Goal: Task Accomplishment & Management: Use online tool/utility

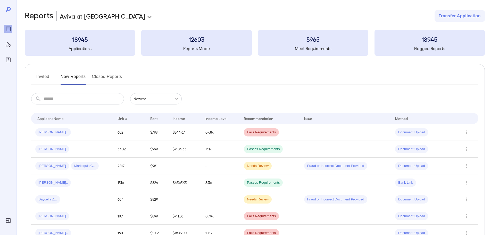
click at [39, 74] on button "Invited" at bounding box center [42, 78] width 23 height 12
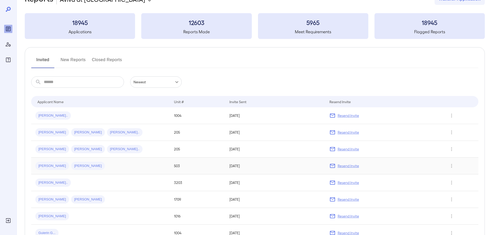
scroll to position [26, 0]
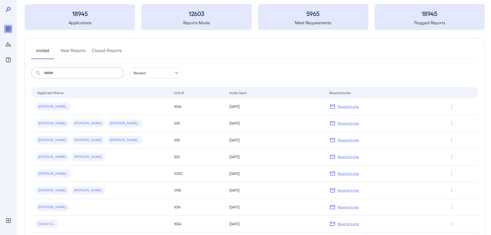
click at [93, 70] on input "text" at bounding box center [84, 72] width 80 height 11
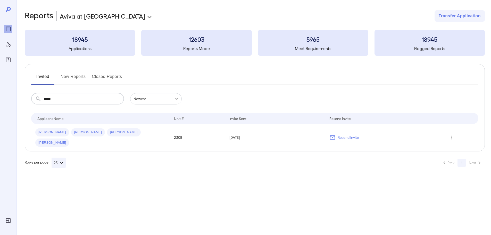
scroll to position [0, 0]
type input "********"
drag, startPoint x: 130, startPoint y: 134, endPoint x: 171, endPoint y: 142, distance: 41.5
click at [69, 140] on span "Mauricio R..." at bounding box center [52, 142] width 34 height 5
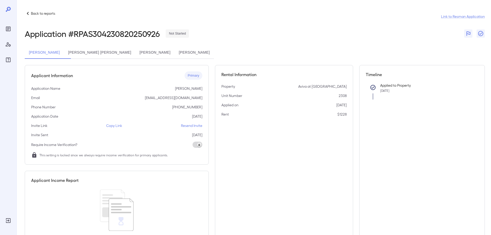
click at [29, 13] on icon at bounding box center [28, 13] width 6 height 6
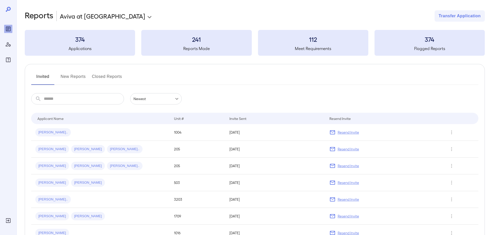
click at [74, 94] on input "text" at bounding box center [84, 98] width 80 height 11
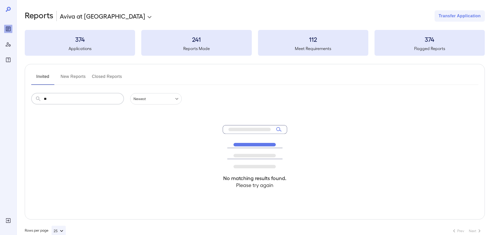
type input "*"
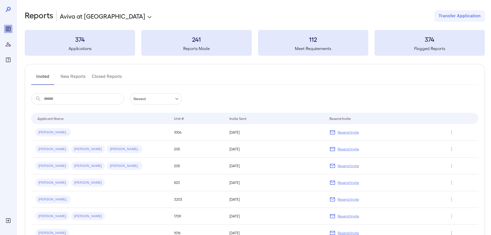
click at [73, 80] on button "New Reports" at bounding box center [73, 78] width 25 height 12
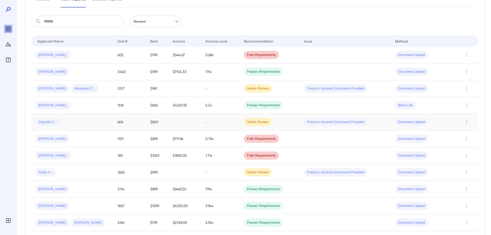
scroll to position [103, 0]
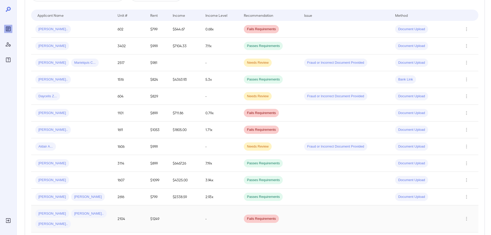
click at [47, 215] on span "[PERSON_NAME]" at bounding box center [52, 213] width 34 height 5
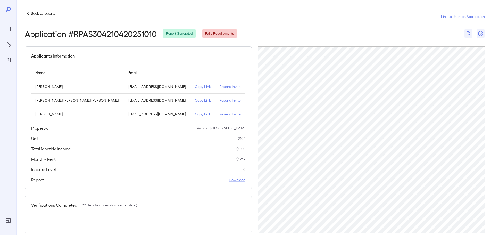
click at [200, 101] on p "Copy Link" at bounding box center [203, 100] width 16 height 5
